Goal: Transaction & Acquisition: Purchase product/service

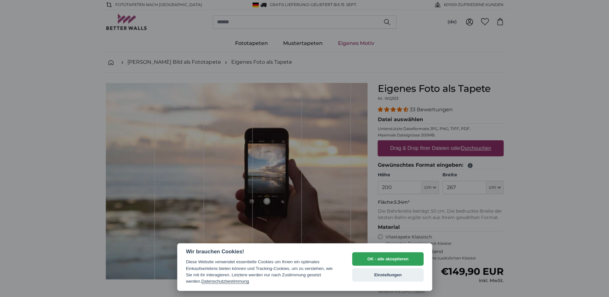
click at [388, 258] on button "OK - alle akzeptieren" at bounding box center [387, 258] width 71 height 13
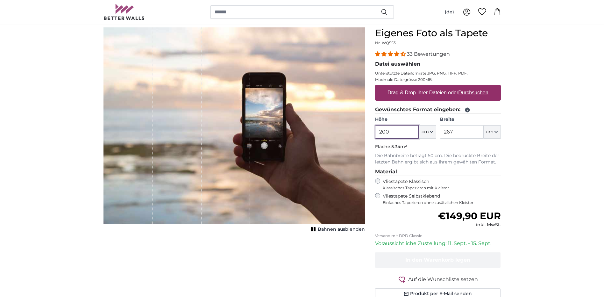
scroll to position [64, 0]
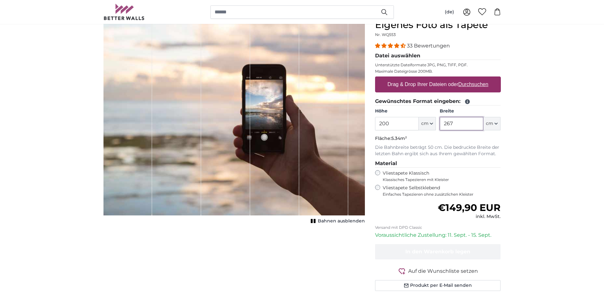
drag, startPoint x: 451, startPoint y: 129, endPoint x: 429, endPoint y: 126, distance: 21.6
click at [430, 126] on div "Höhe 200 ft cm Centimeter (cm) Inches (inch) Feet (ft. in.) Breite 267 ft cm Ce…" at bounding box center [438, 119] width 126 height 22
drag, startPoint x: 436, startPoint y: 126, endPoint x: 418, endPoint y: 126, distance: 18.8
click at [421, 127] on div "Höhe 200 ft cm Centimeter (cm) Inches (inch) Feet (ft. in.) Breite 267 ft cm Ce…" at bounding box center [438, 119] width 126 height 22
click at [423, 141] on p "Fläche: 10.00m²" at bounding box center [438, 138] width 126 height 6
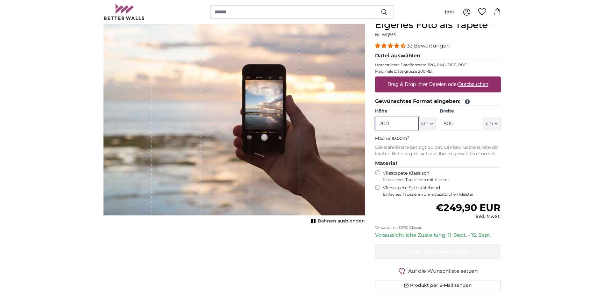
click at [406, 126] on input "200" at bounding box center [397, 123] width 44 height 13
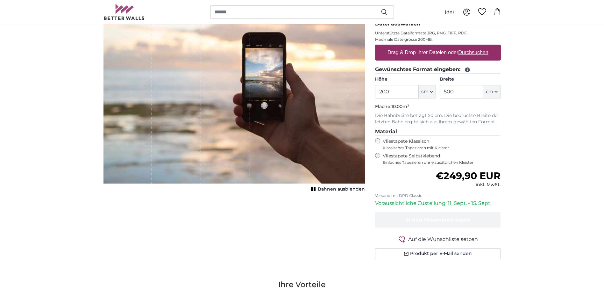
click at [374, 154] on div "Eigenes Foto als Tapete Nr. WQ553 33 Bewertungen Datei auswählen Unterstützte D…" at bounding box center [438, 130] width 136 height 287
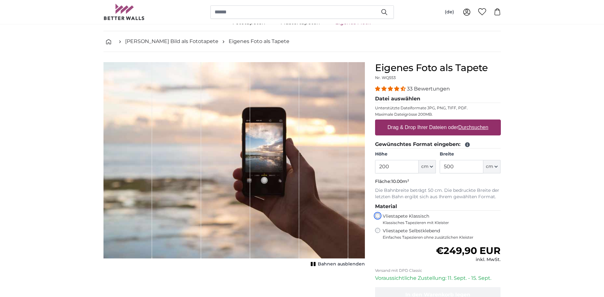
scroll to position [32, 0]
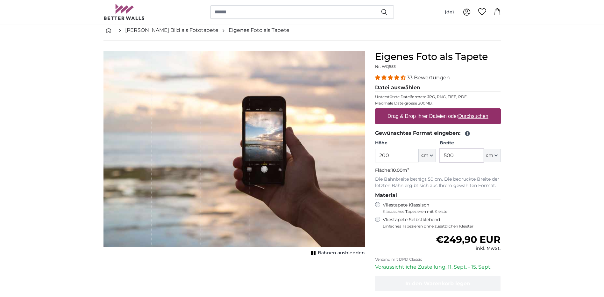
click at [459, 157] on input "500" at bounding box center [462, 155] width 44 height 13
type input "520"
drag, startPoint x: 404, startPoint y: 158, endPoint x: 346, endPoint y: 156, distance: 57.6
click at [350, 158] on product-detail "Abbrechen Bild zuschneiden Bahnen ausblenden Eigenes Foto als Tapete Nr. WQ553 …" at bounding box center [301, 189] width 407 height 297
type input "225"
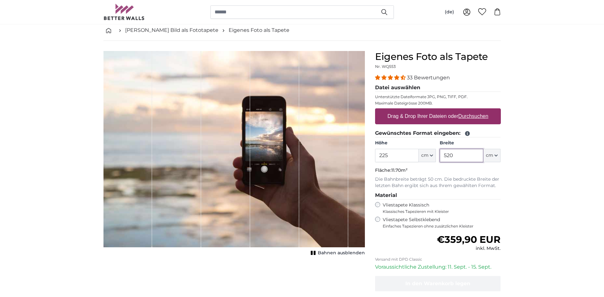
click at [468, 156] on input "520" at bounding box center [462, 155] width 44 height 13
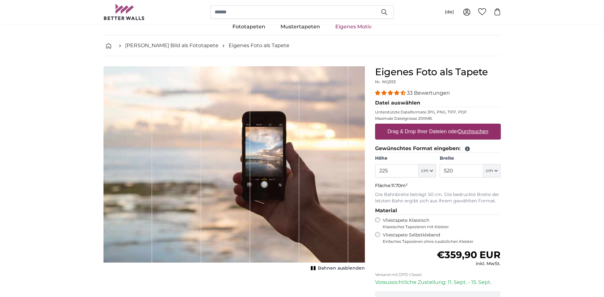
scroll to position [32, 0]
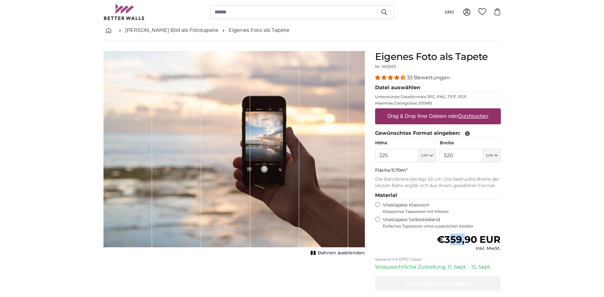
drag, startPoint x: 450, startPoint y: 242, endPoint x: 467, endPoint y: 243, distance: 16.9
click at [467, 243] on span "€359,90 EUR" at bounding box center [469, 239] width 64 height 12
